Goal: Task Accomplishment & Management: Use online tool/utility

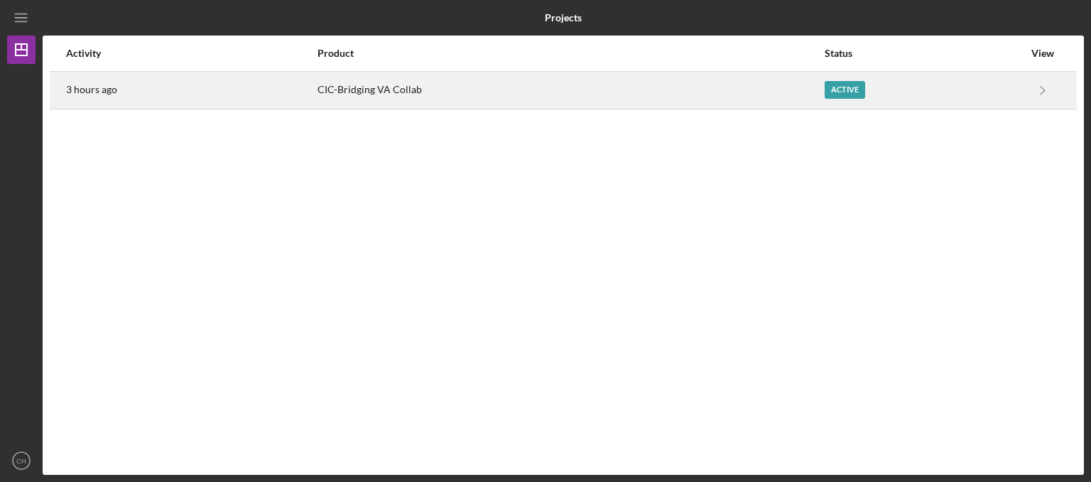
click at [297, 100] on div "3 hours ago" at bounding box center [191, 90] width 250 height 36
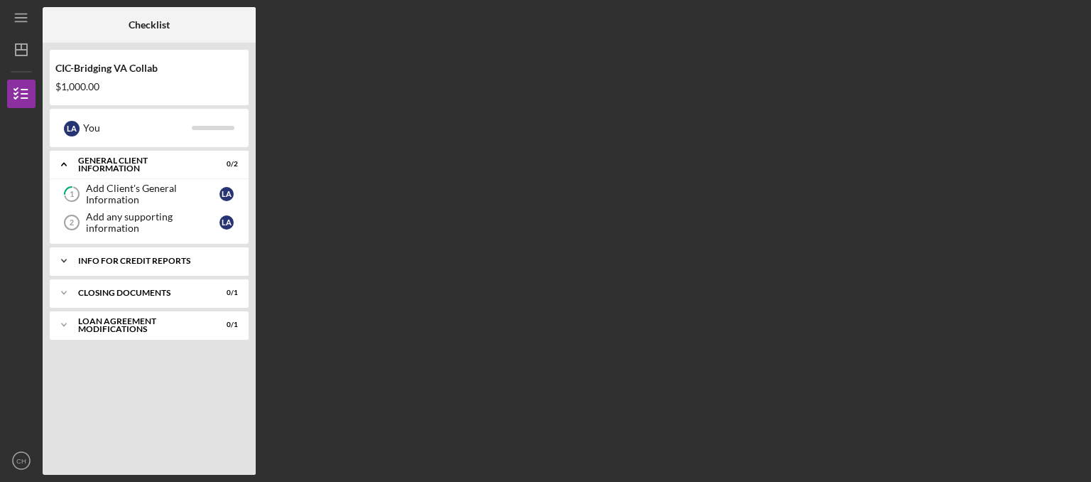
click at [119, 258] on div "Info for Credit Reports" at bounding box center [154, 260] width 153 height 9
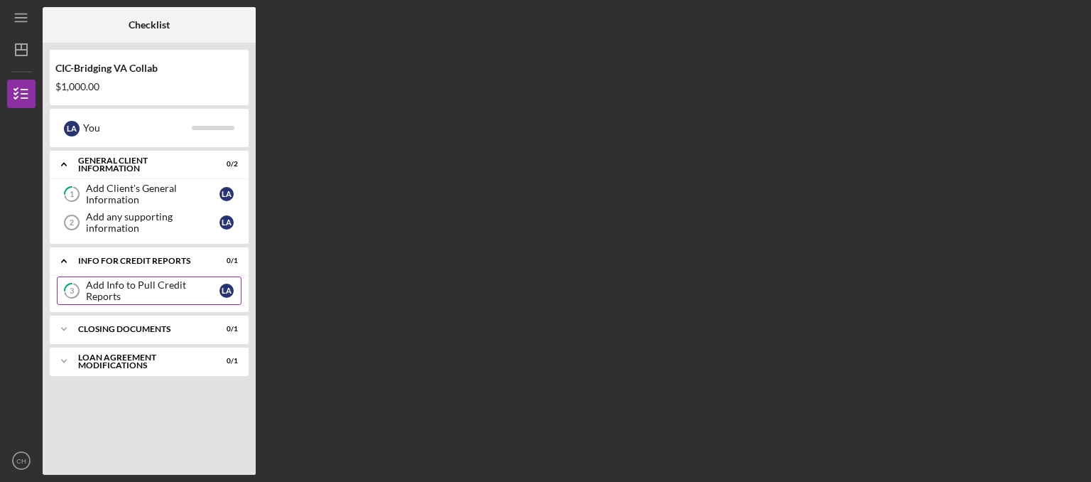
click at [126, 283] on div "Add Info to Pull Credit Reports" at bounding box center [153, 290] width 134 height 23
